Goal: Find specific page/section: Find specific page/section

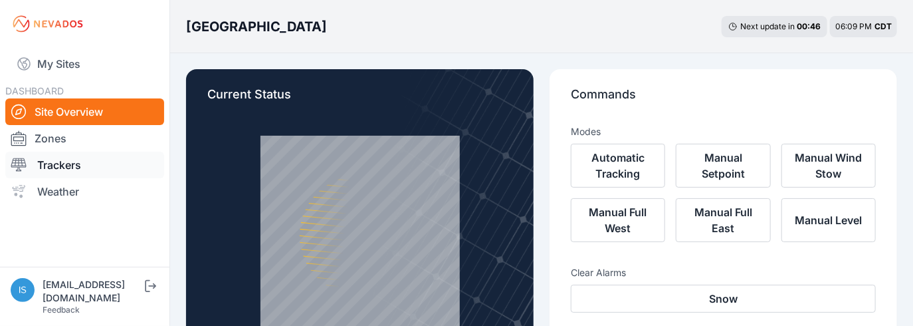
click at [64, 167] on link "Trackers" at bounding box center [84, 165] width 159 height 27
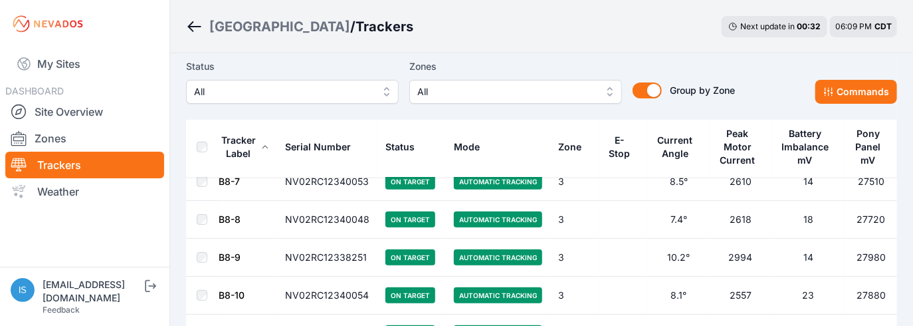
scroll to position [7646, 0]
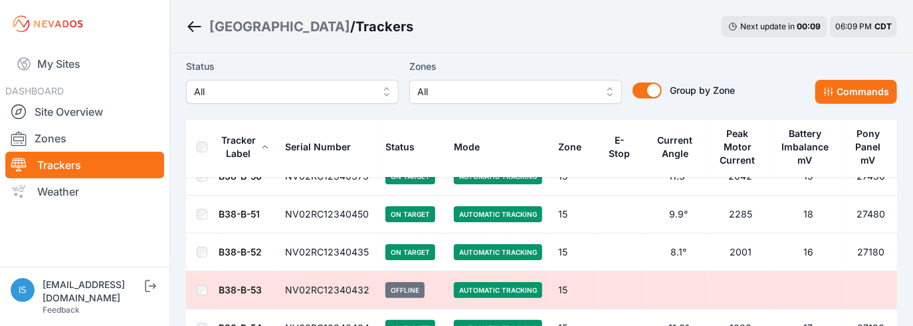
scroll to position [47882, 0]
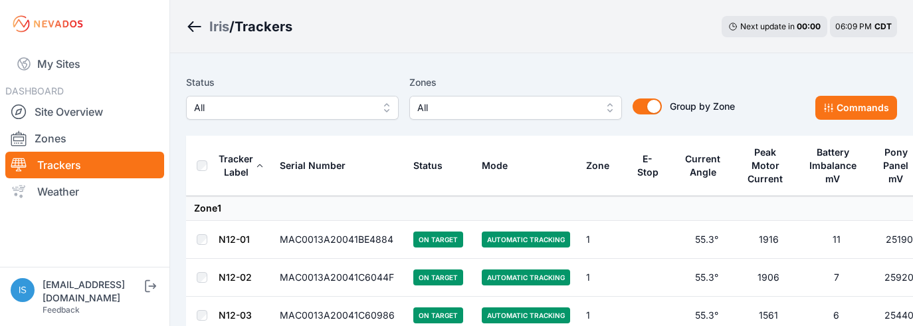
scroll to position [21801, 0]
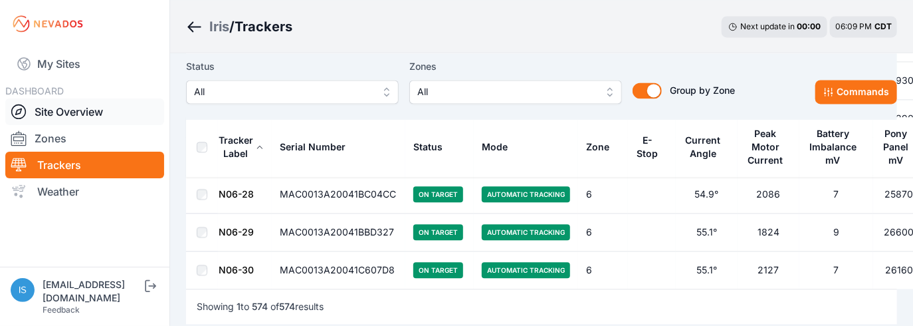
click at [24, 113] on icon at bounding box center [19, 112] width 16 height 16
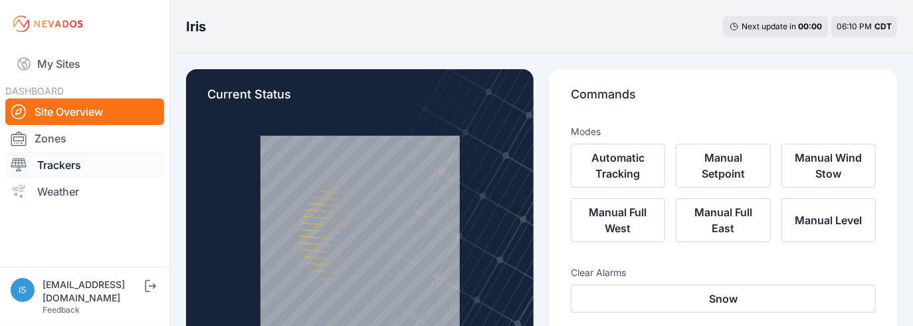
click at [58, 167] on link "Trackers" at bounding box center [84, 165] width 159 height 27
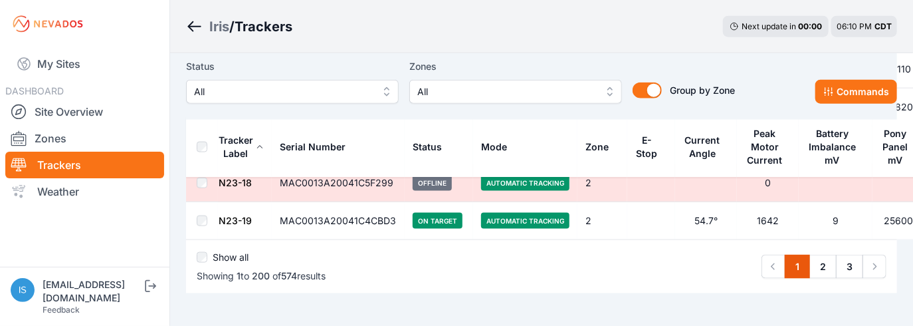
scroll to position [7622, 0]
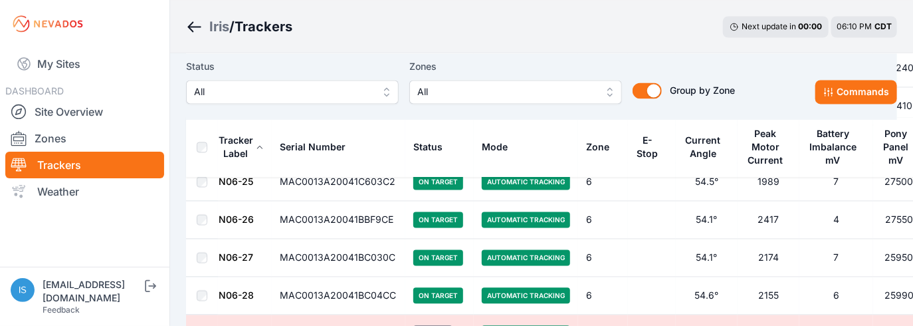
scroll to position [21621, 0]
